Goal: Browse casually: Explore the website without a specific task or goal

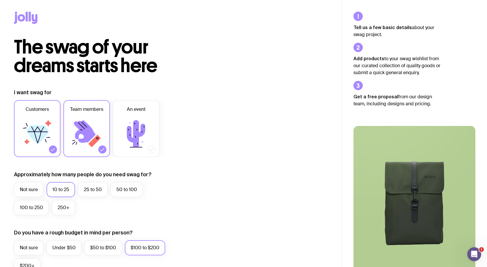
click at [32, 18] on icon at bounding box center [35, 19] width 6 height 10
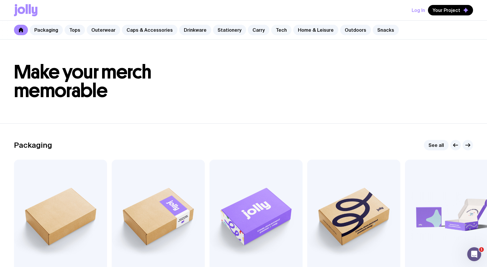
click at [272, 31] on link "Tech" at bounding box center [281, 30] width 20 height 10
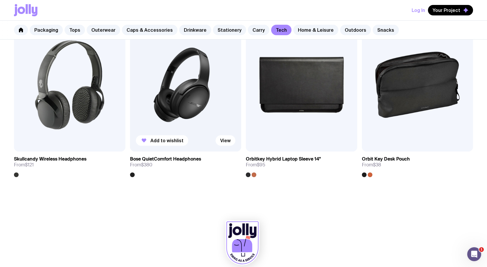
scroll to position [1210, 0]
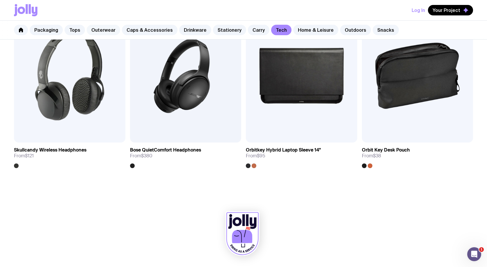
click at [100, 31] on link "Outerwear" at bounding box center [103, 30] width 33 height 10
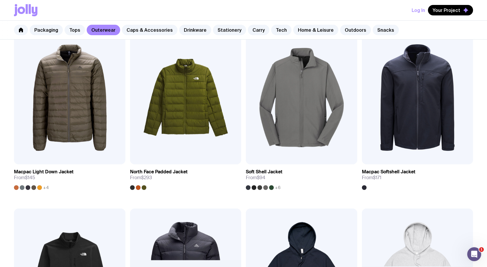
scroll to position [625, 0]
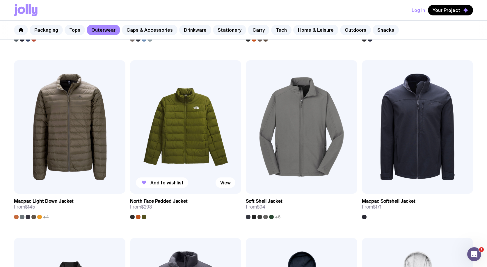
click at [192, 151] on img at bounding box center [185, 127] width 111 height 134
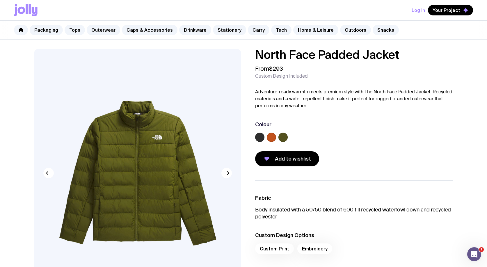
click at [258, 137] on label at bounding box center [259, 137] width 9 height 9
click at [0, 0] on input "radio" at bounding box center [0, 0] width 0 height 0
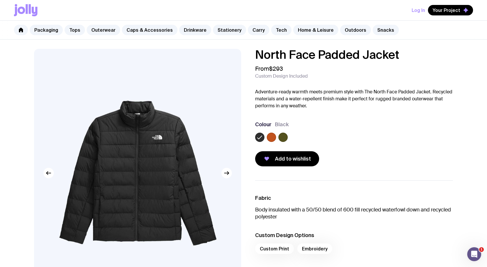
click at [273, 137] on label at bounding box center [271, 137] width 9 height 9
click at [0, 0] on input "radio" at bounding box center [0, 0] width 0 height 0
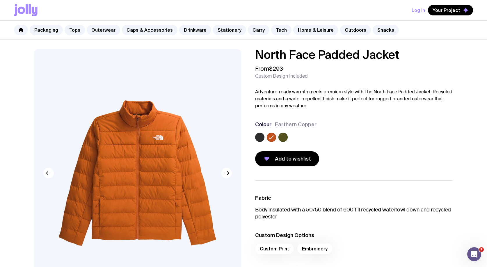
click at [283, 136] on label at bounding box center [283, 137] width 9 height 9
click at [0, 0] on input "radio" at bounding box center [0, 0] width 0 height 0
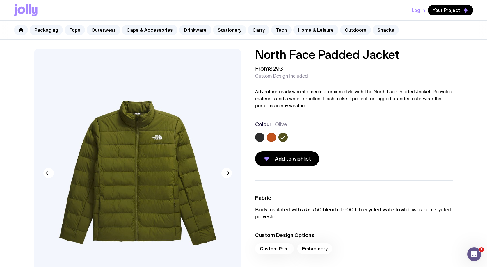
click at [224, 32] on link "Stationery" at bounding box center [229, 30] width 33 height 10
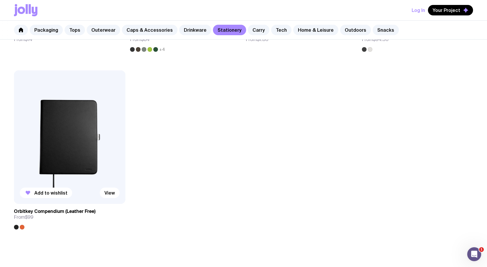
scroll to position [951, 0]
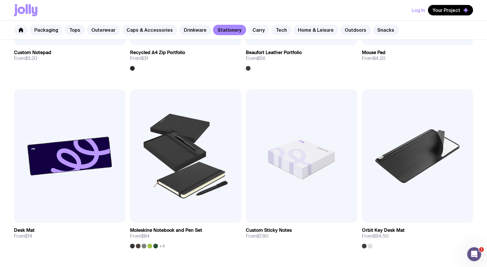
click at [253, 32] on link "Carry" at bounding box center [259, 30] width 22 height 10
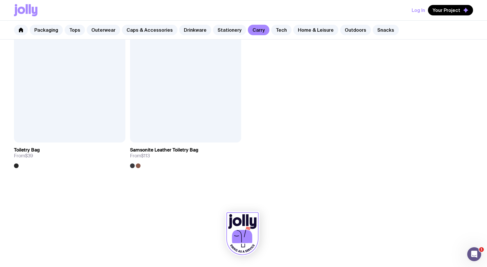
scroll to position [1564, 0]
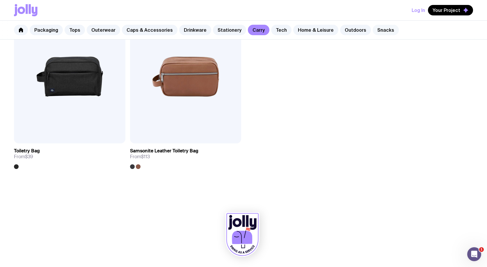
click at [373, 31] on link "Snacks" at bounding box center [386, 30] width 26 height 10
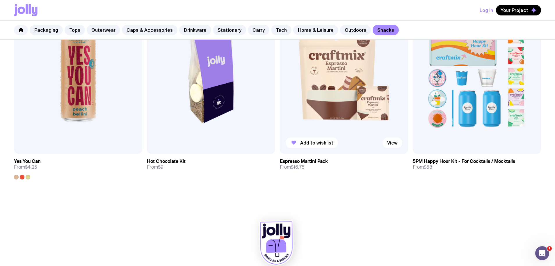
scroll to position [561, 0]
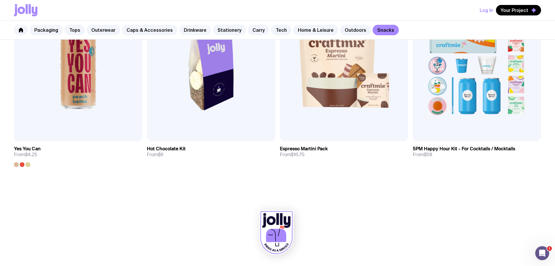
click at [192, 31] on link "Drinkware" at bounding box center [195, 30] width 32 height 10
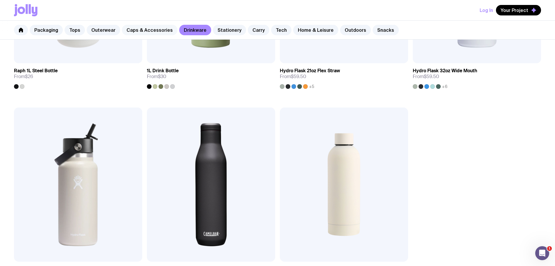
scroll to position [1033, 0]
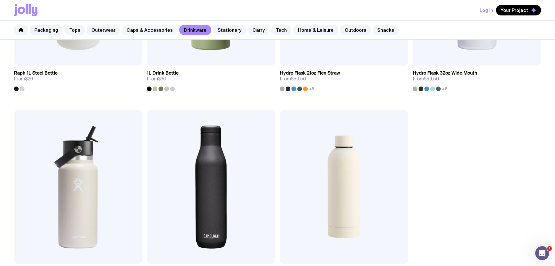
click at [143, 31] on link "Caps & Accessories" at bounding box center [150, 30] width 56 height 10
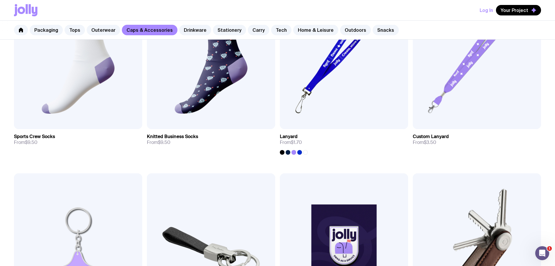
scroll to position [968, 0]
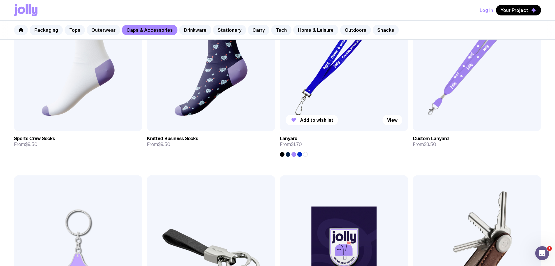
click at [340, 88] on img at bounding box center [344, 54] width 128 height 154
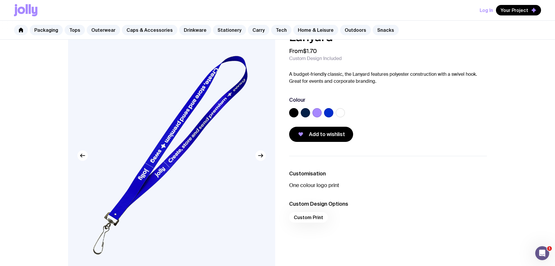
scroll to position [16, 0]
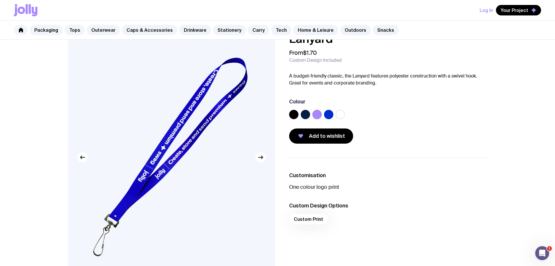
click at [344, 114] on label at bounding box center [340, 114] width 9 height 9
click at [0, 0] on input "radio" at bounding box center [0, 0] width 0 height 0
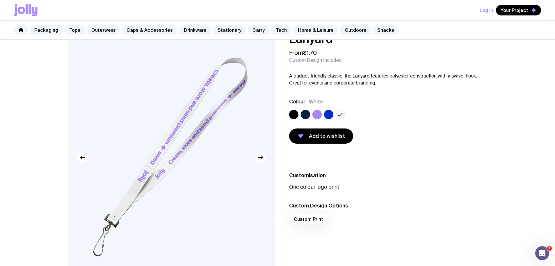
click at [295, 113] on label at bounding box center [293, 114] width 9 height 9
click at [0, 0] on input "radio" at bounding box center [0, 0] width 0 height 0
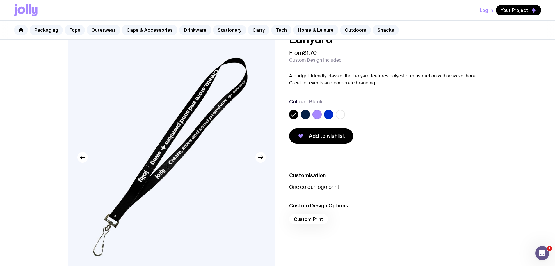
drag, startPoint x: 340, startPoint y: 114, endPoint x: 333, endPoint y: 115, distance: 6.7
click at [339, 114] on label at bounding box center [340, 114] width 9 height 9
click at [0, 0] on input "radio" at bounding box center [0, 0] width 0 height 0
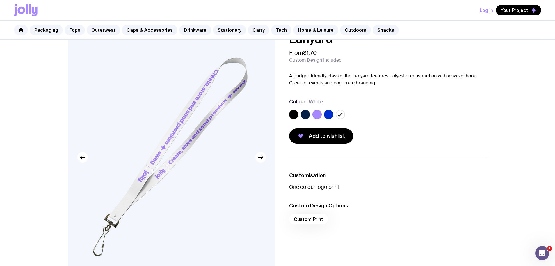
click at [307, 114] on label at bounding box center [305, 114] width 9 height 9
click at [0, 0] on input "radio" at bounding box center [0, 0] width 0 height 0
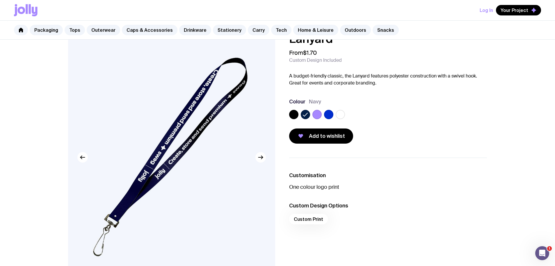
click at [345, 114] on div at bounding box center [388, 116] width 198 height 12
click at [343, 114] on label at bounding box center [340, 114] width 9 height 9
click at [0, 0] on input "radio" at bounding box center [0, 0] width 0 height 0
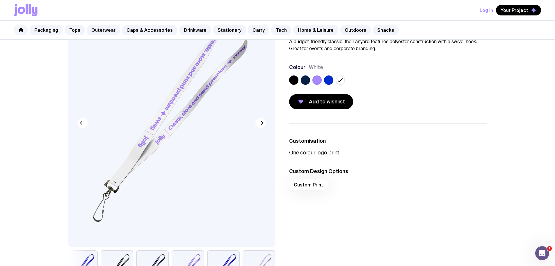
scroll to position [0, 0]
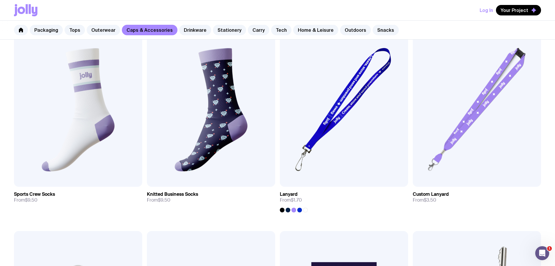
scroll to position [906, 0]
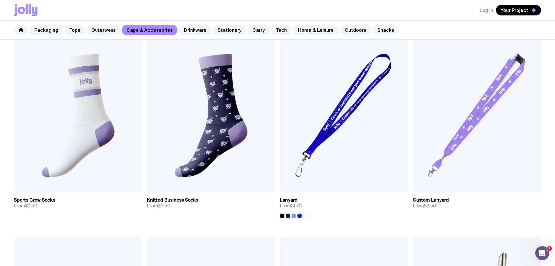
click at [373, 31] on link "Snacks" at bounding box center [386, 30] width 26 height 10
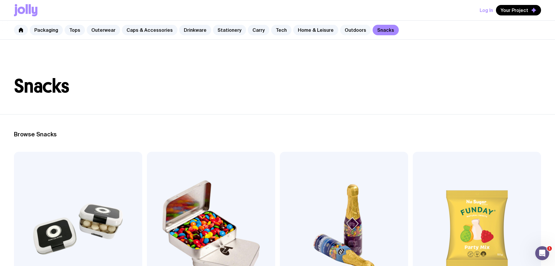
click at [344, 30] on link "Outdoors" at bounding box center [355, 30] width 31 height 10
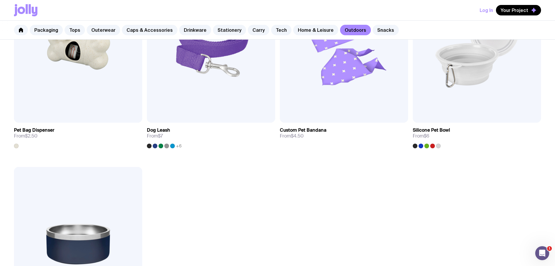
scroll to position [1097, 0]
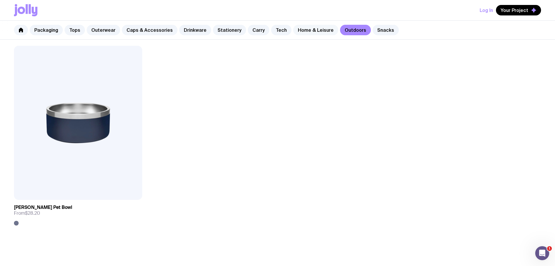
click at [308, 31] on link "Home & Leisure" at bounding box center [315, 30] width 45 height 10
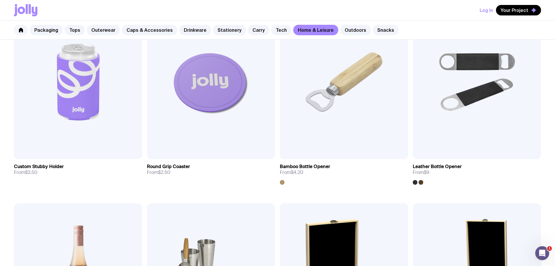
scroll to position [136, 0]
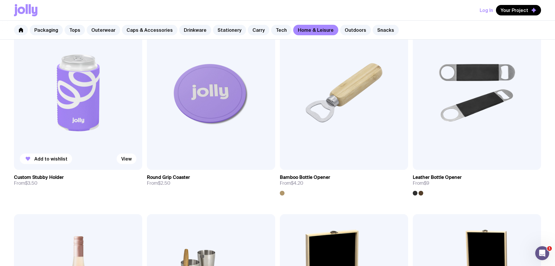
click at [82, 109] on img at bounding box center [78, 93] width 128 height 154
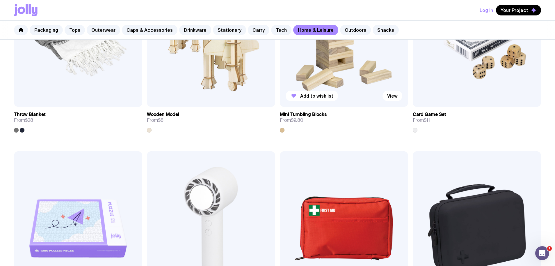
scroll to position [1363, 0]
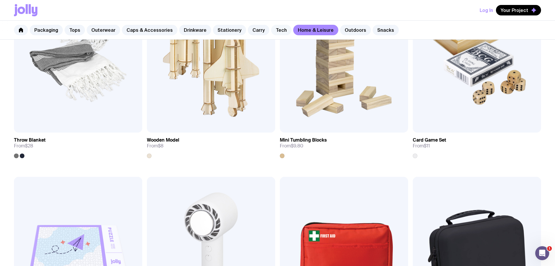
click at [271, 31] on link "Tech" at bounding box center [281, 30] width 20 height 10
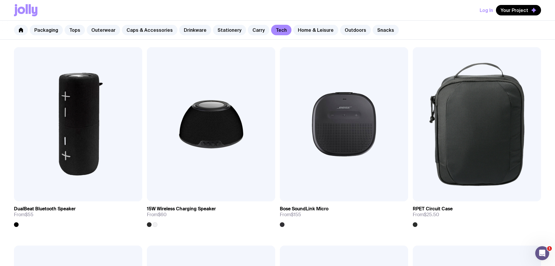
scroll to position [696, 0]
